Goal: Browse casually

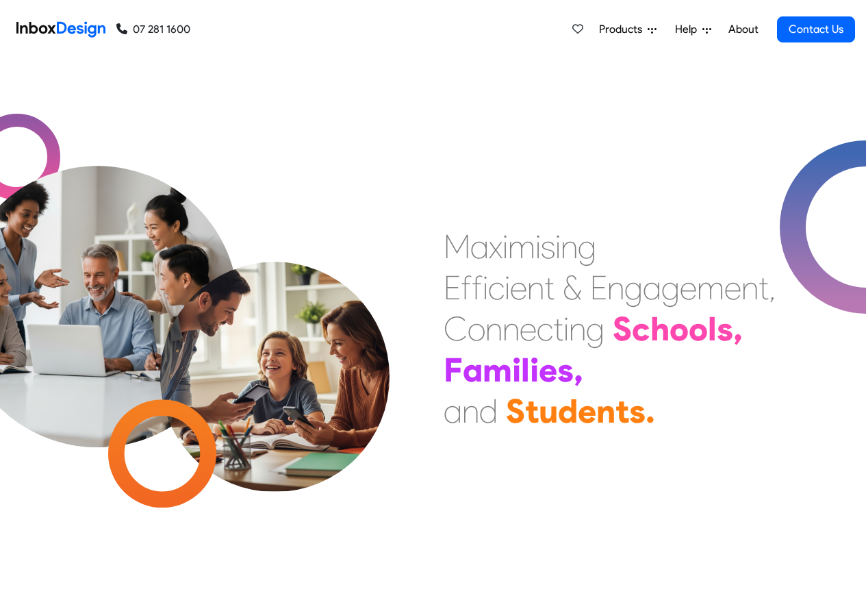
click at [744, 30] on link "About" at bounding box center [744, 29] width 38 height 27
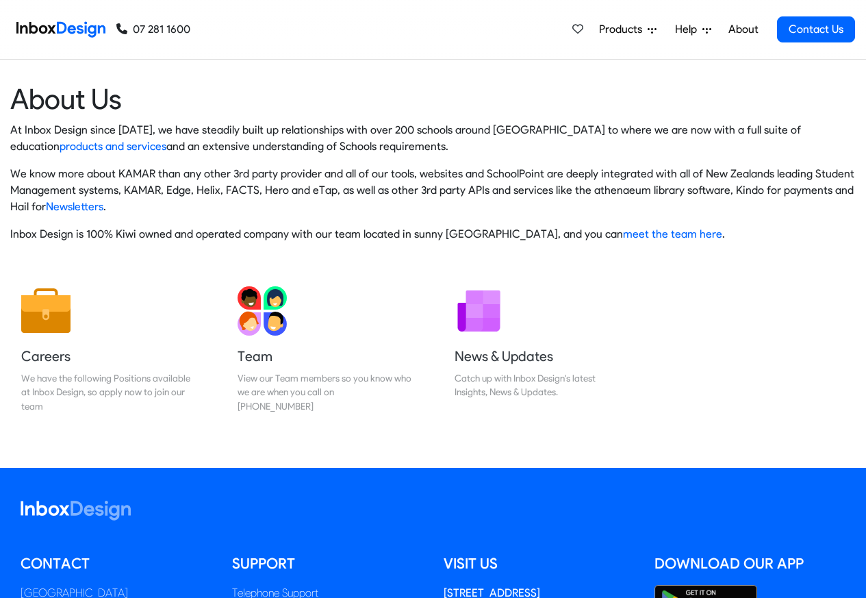
click at [59, 28] on img at bounding box center [60, 29] width 89 height 27
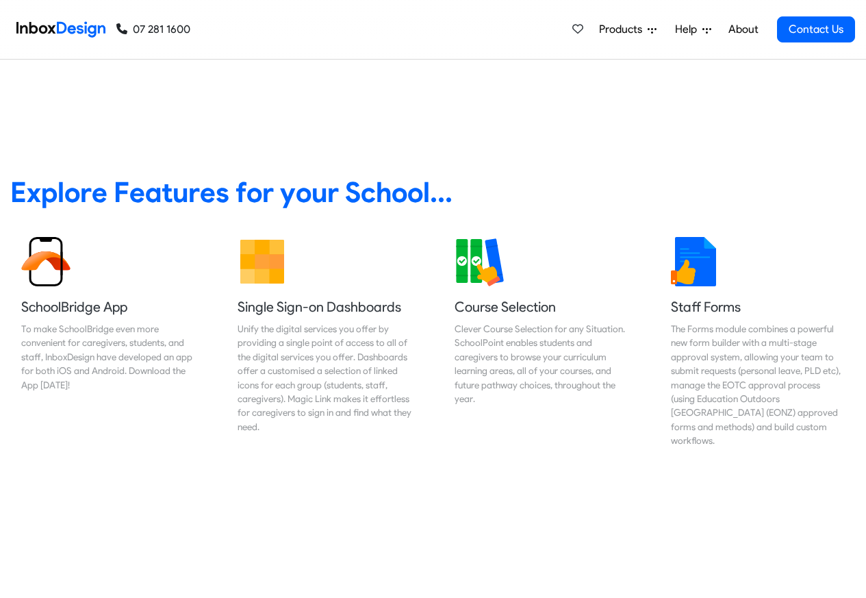
scroll to position [493, 0]
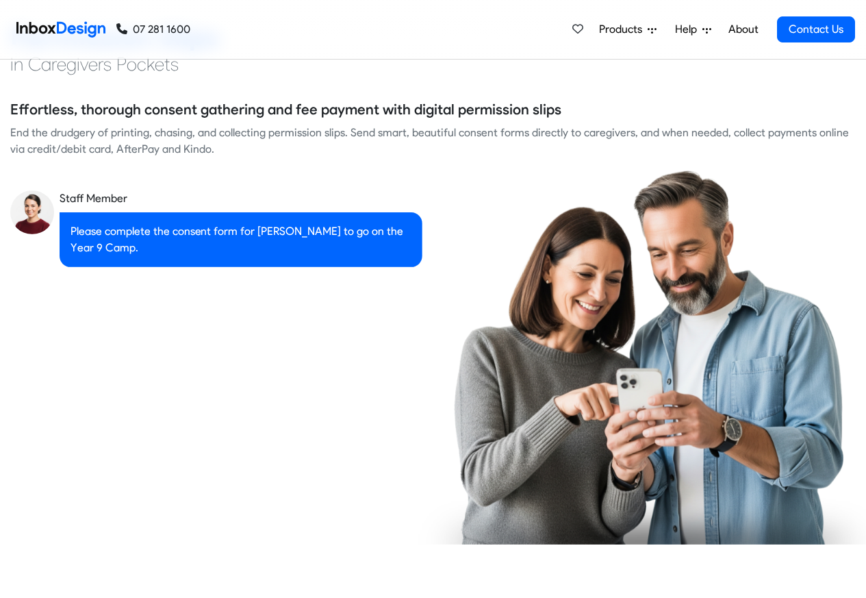
checkbox input "true"
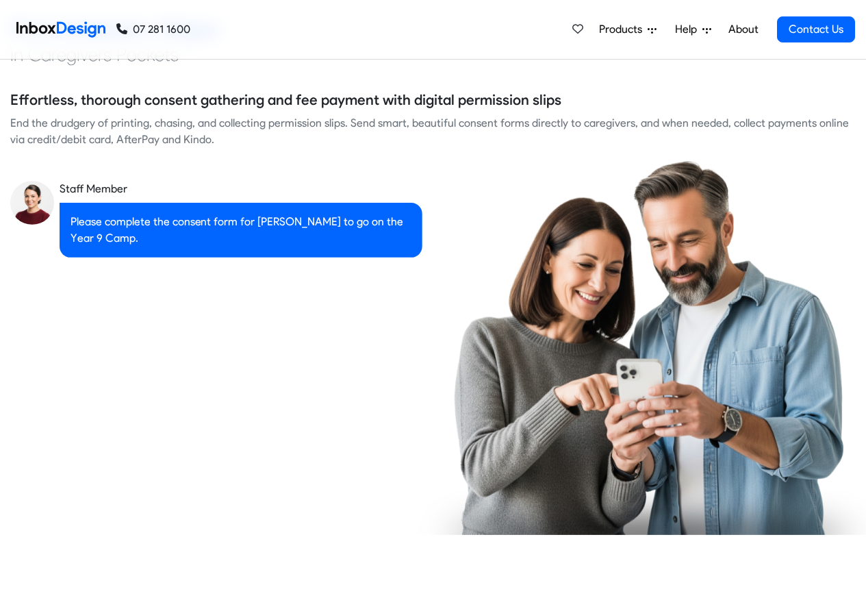
checkbox input "true"
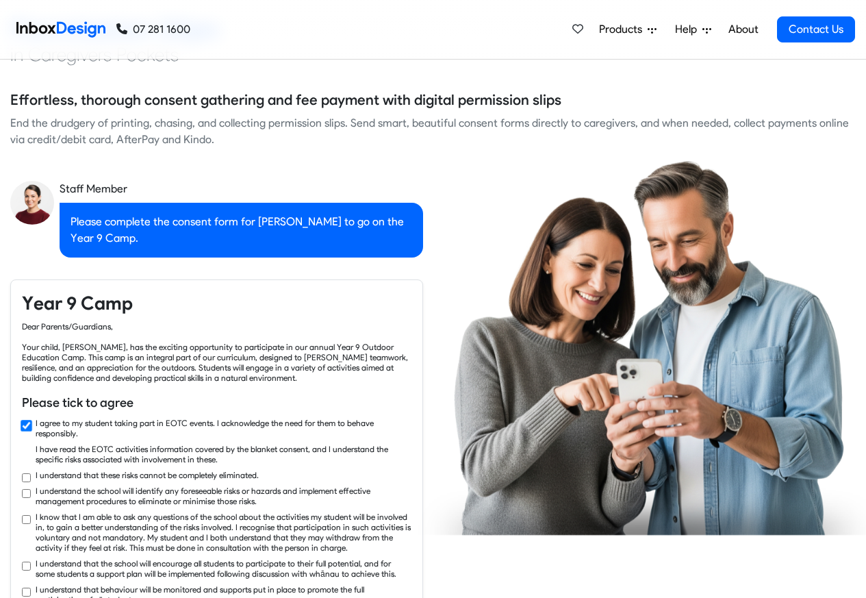
checkbox input "true"
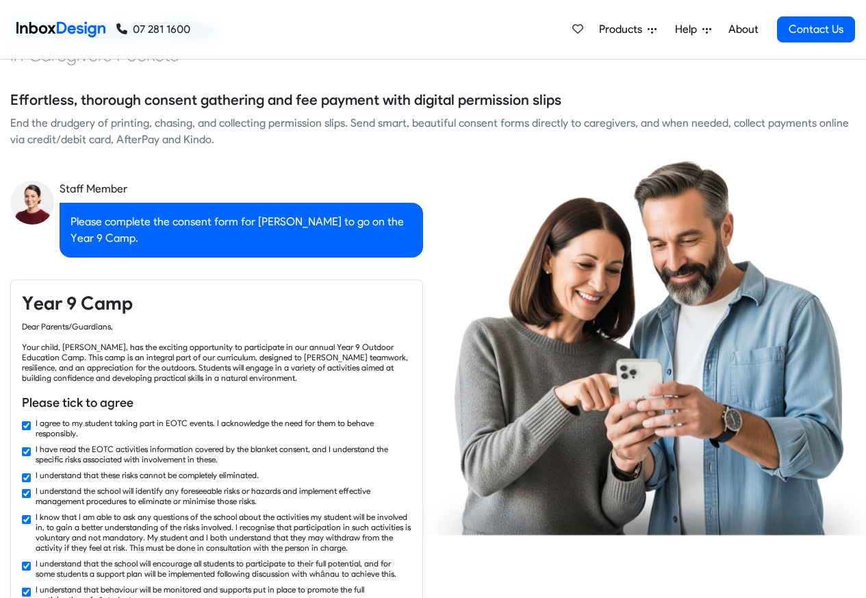
checkbox input "true"
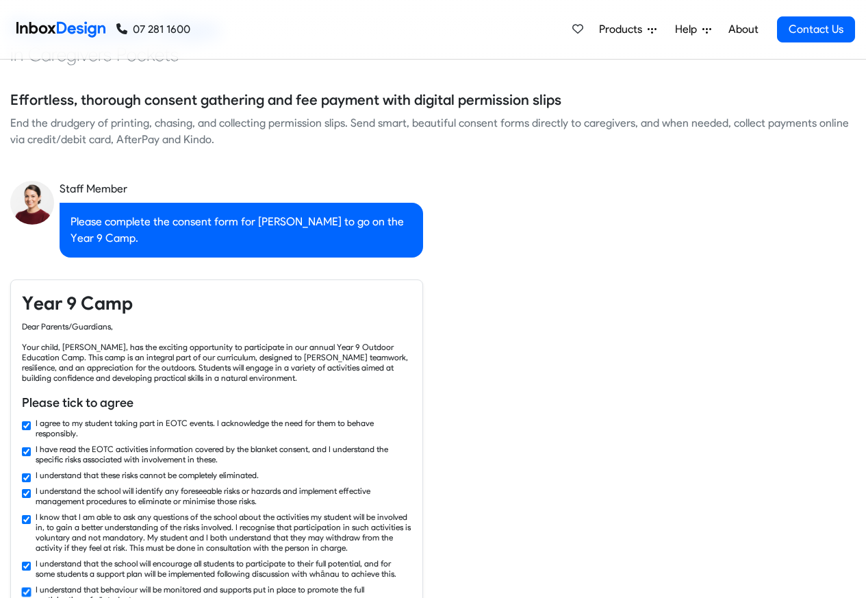
scroll to position [8175, 0]
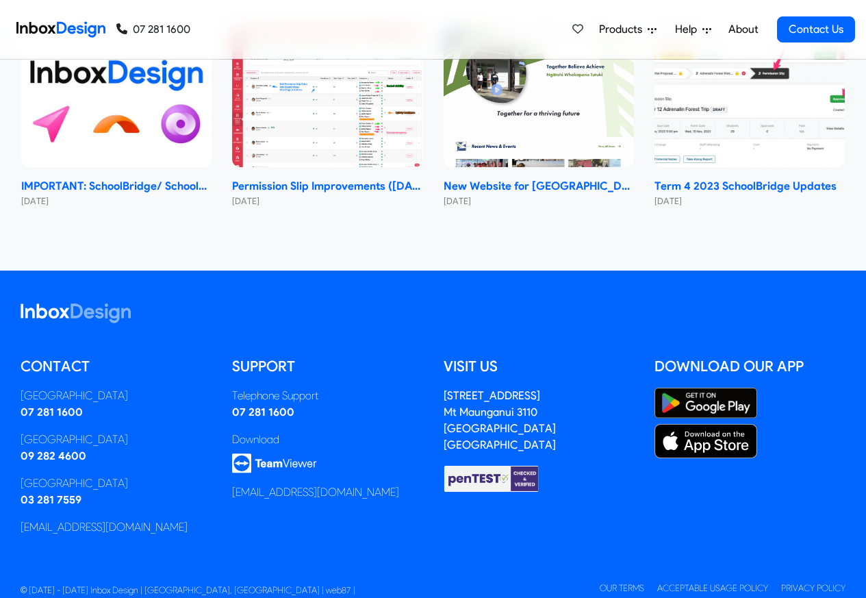
checkbox input "true"
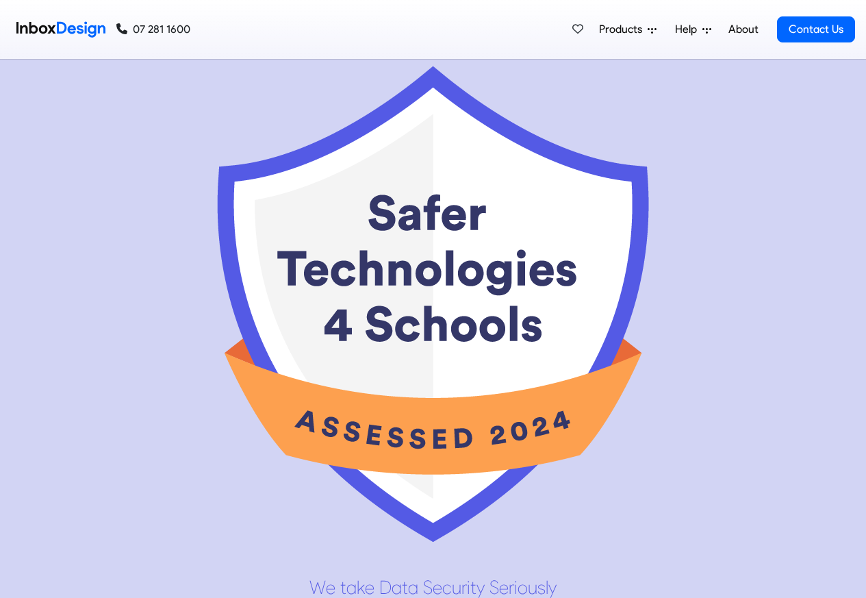
scroll to position [6577, 0]
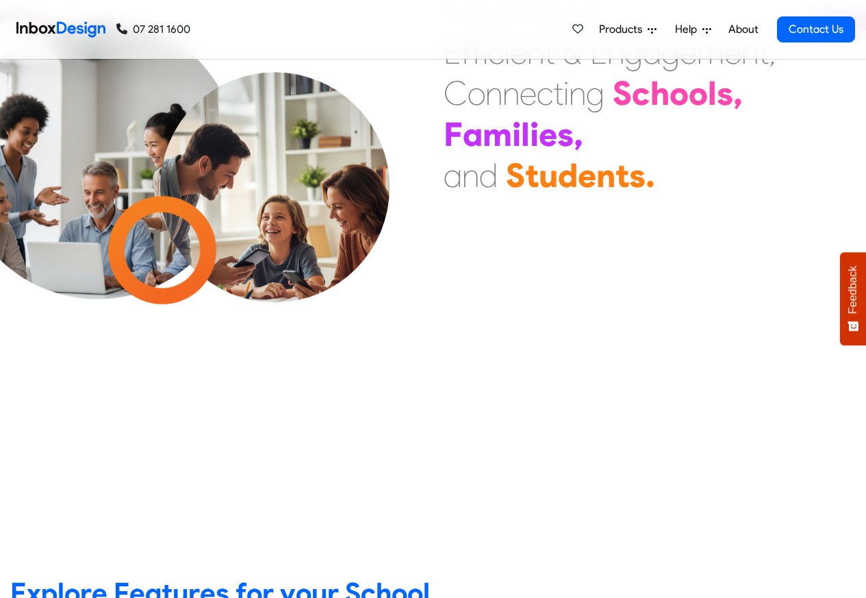
scroll to position [82, 0]
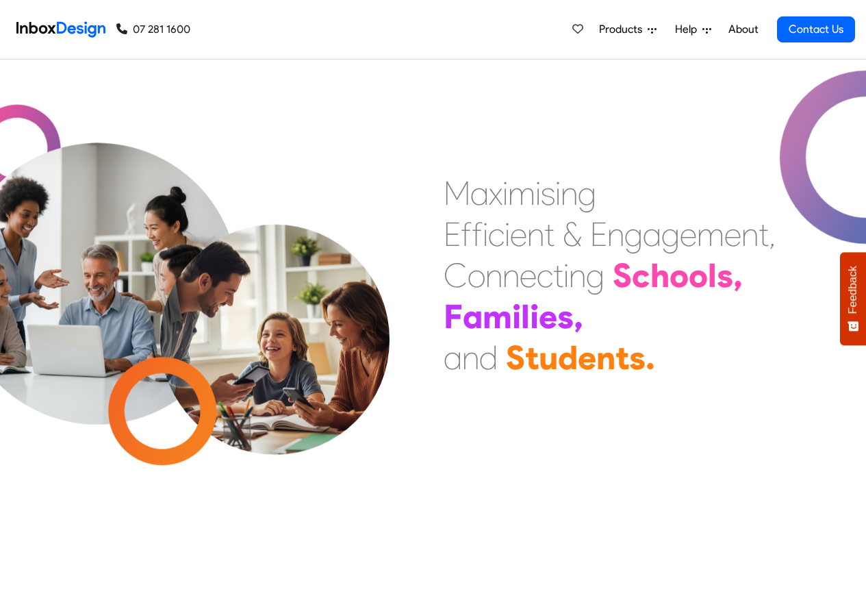
checkbox input "true"
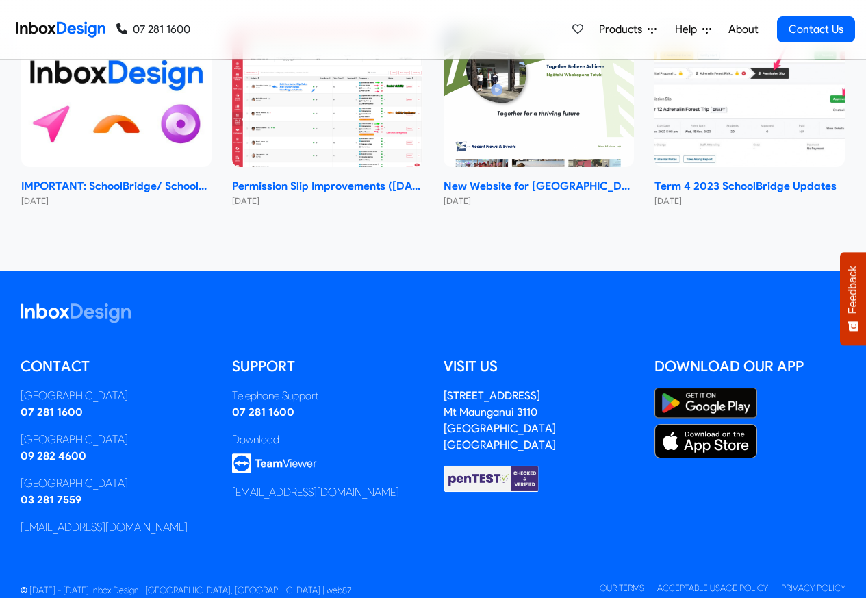
checkbox input "true"
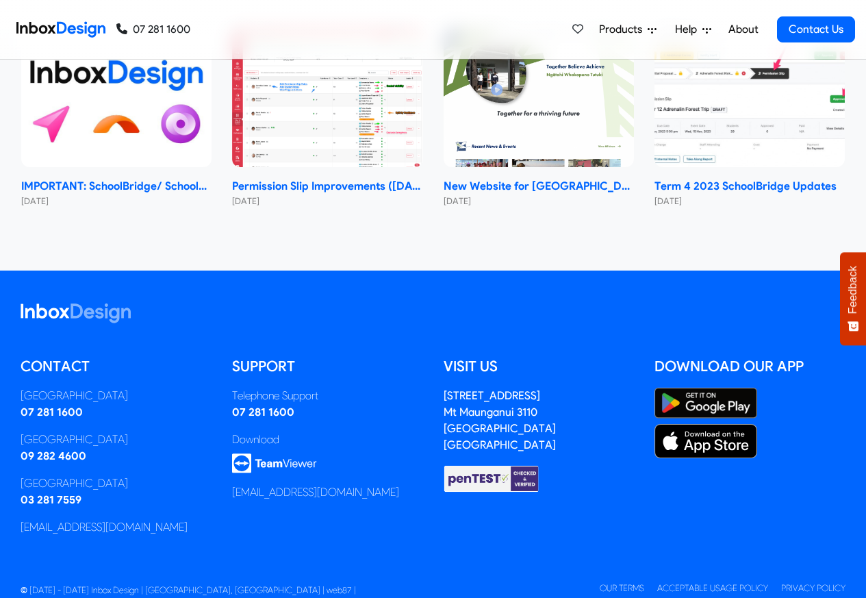
checkbox input "true"
